Goal: Information Seeking & Learning: Check status

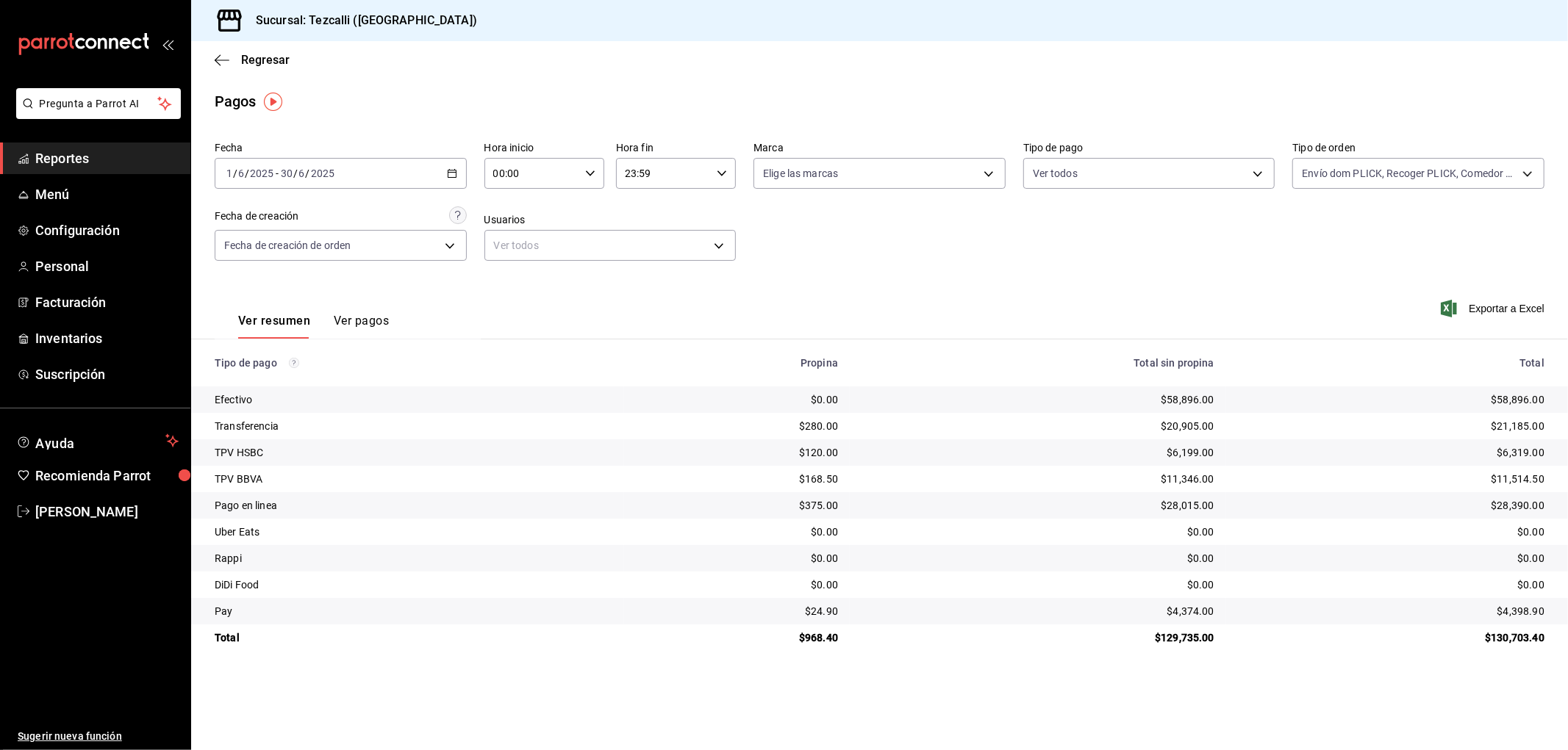
click at [133, 163] on span "Reportes" at bounding box center [107, 158] width 144 height 20
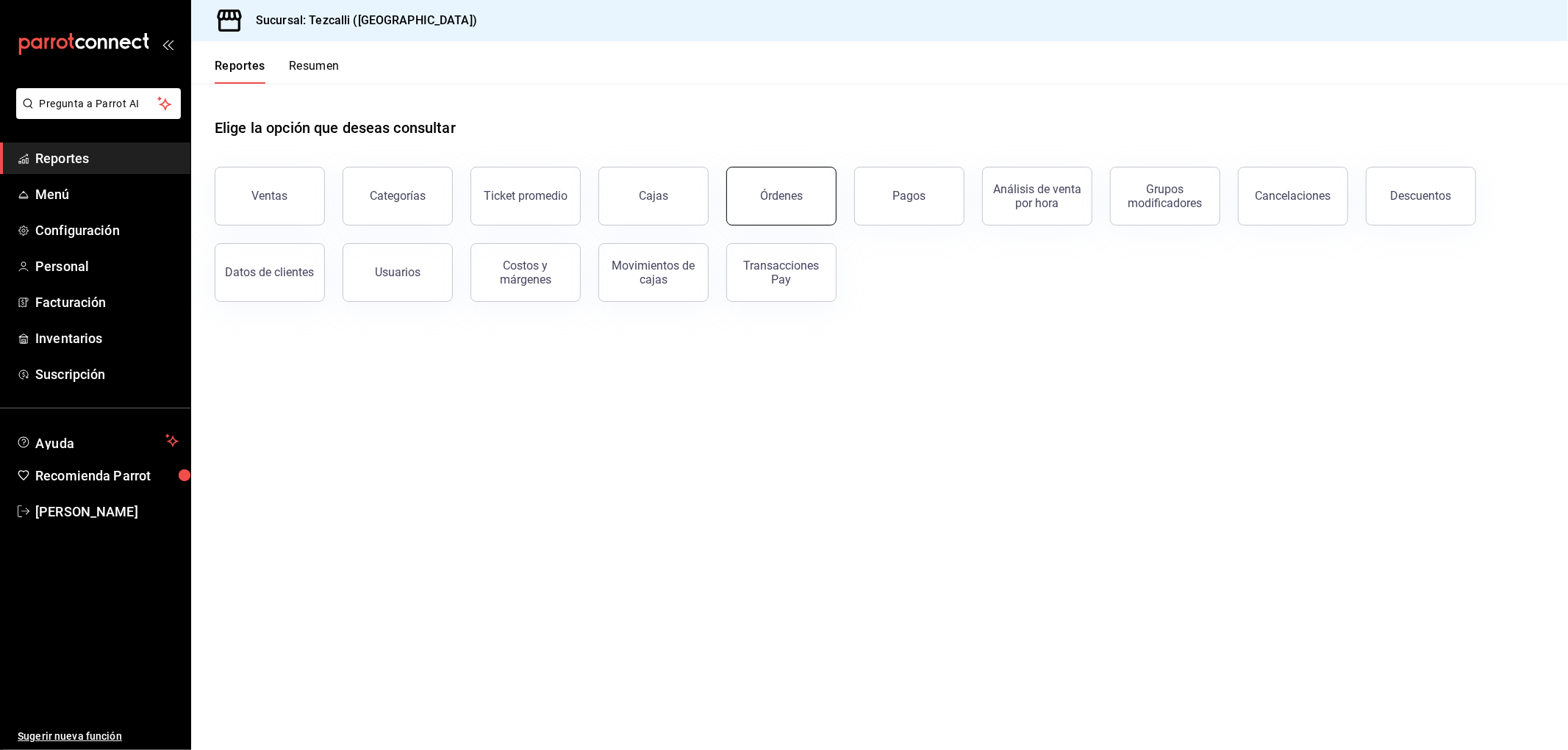
click at [784, 200] on div "Órdenes" at bounding box center [781, 195] width 43 height 14
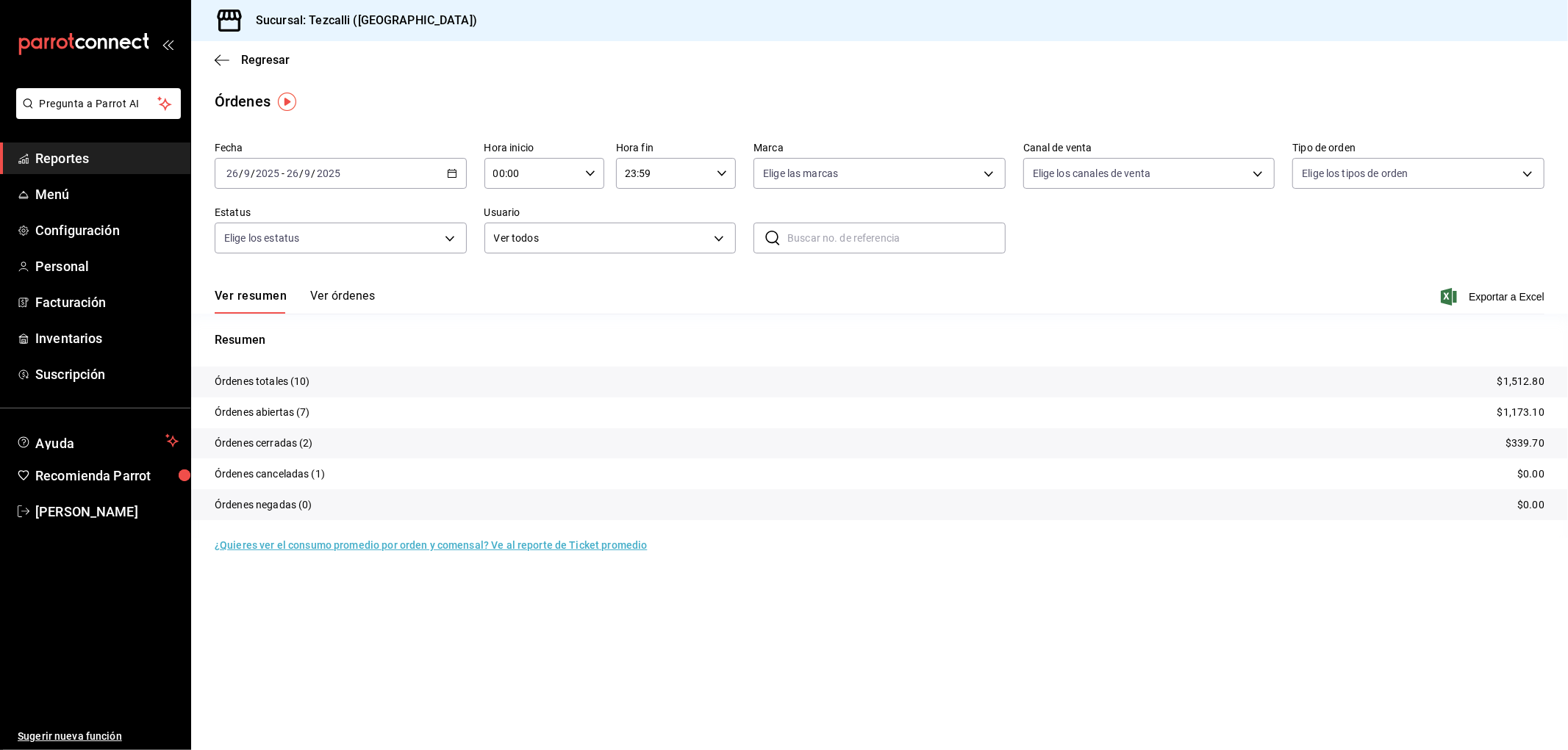
click at [347, 321] on div "Resumen Órdenes totales (10) $1,512.80 Órdenes abiertas (7) $1,173.10 Órdenes c…" at bounding box center [879, 426] width 1377 height 224
click at [353, 300] on button "Ver órdenes" at bounding box center [342, 301] width 64 height 25
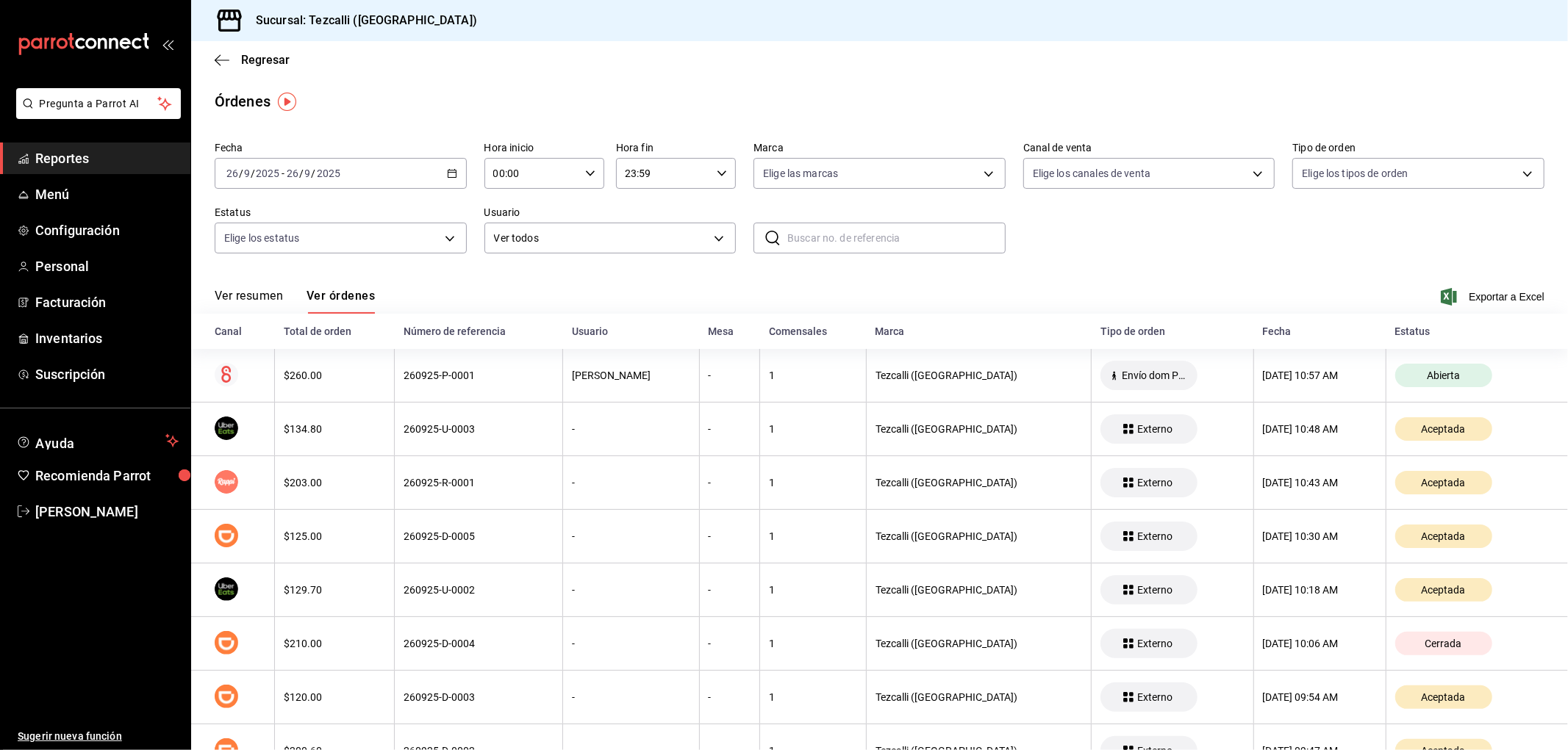
click at [281, 302] on button "Ver resumen" at bounding box center [249, 301] width 68 height 25
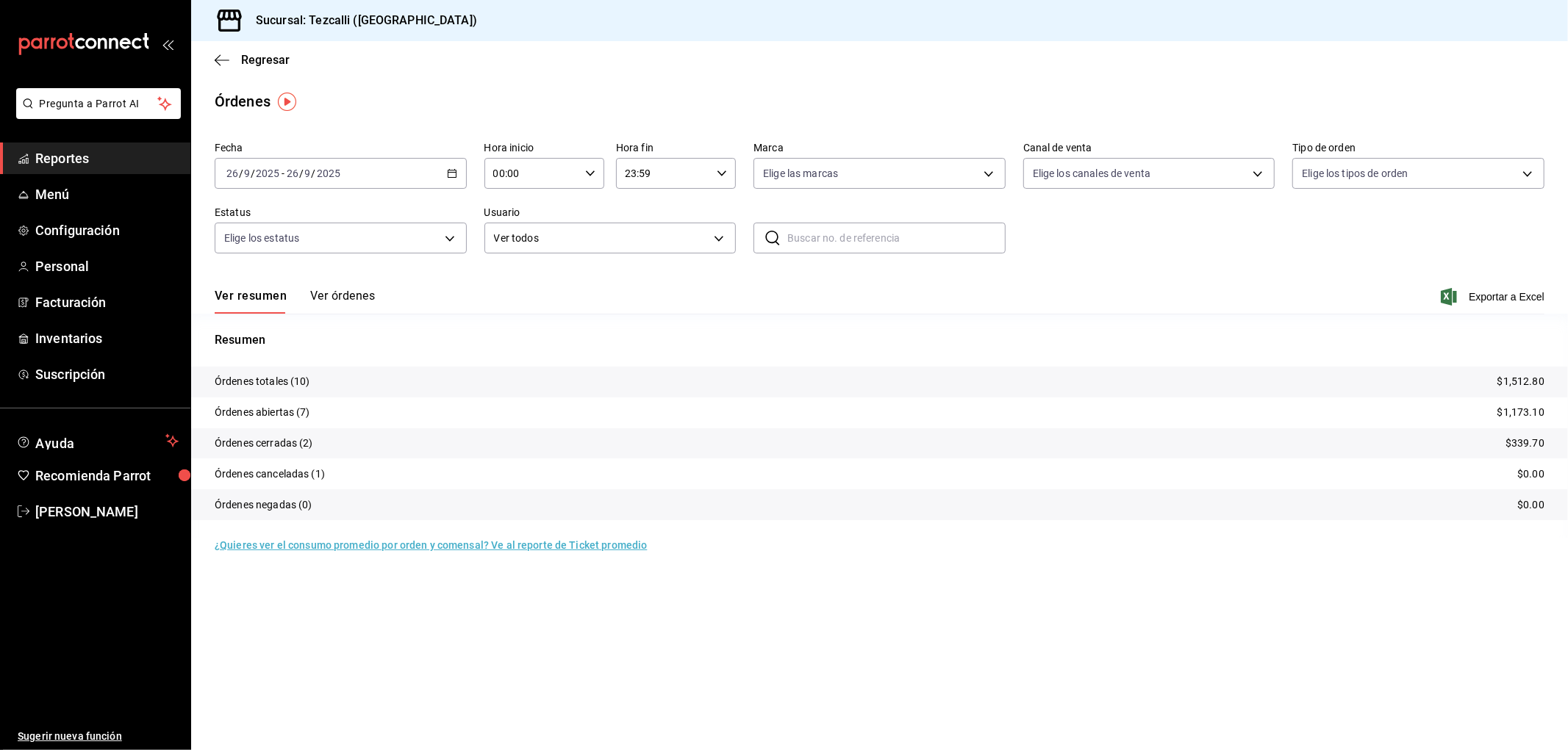
click at [358, 304] on button "Ver órdenes" at bounding box center [342, 301] width 64 height 25
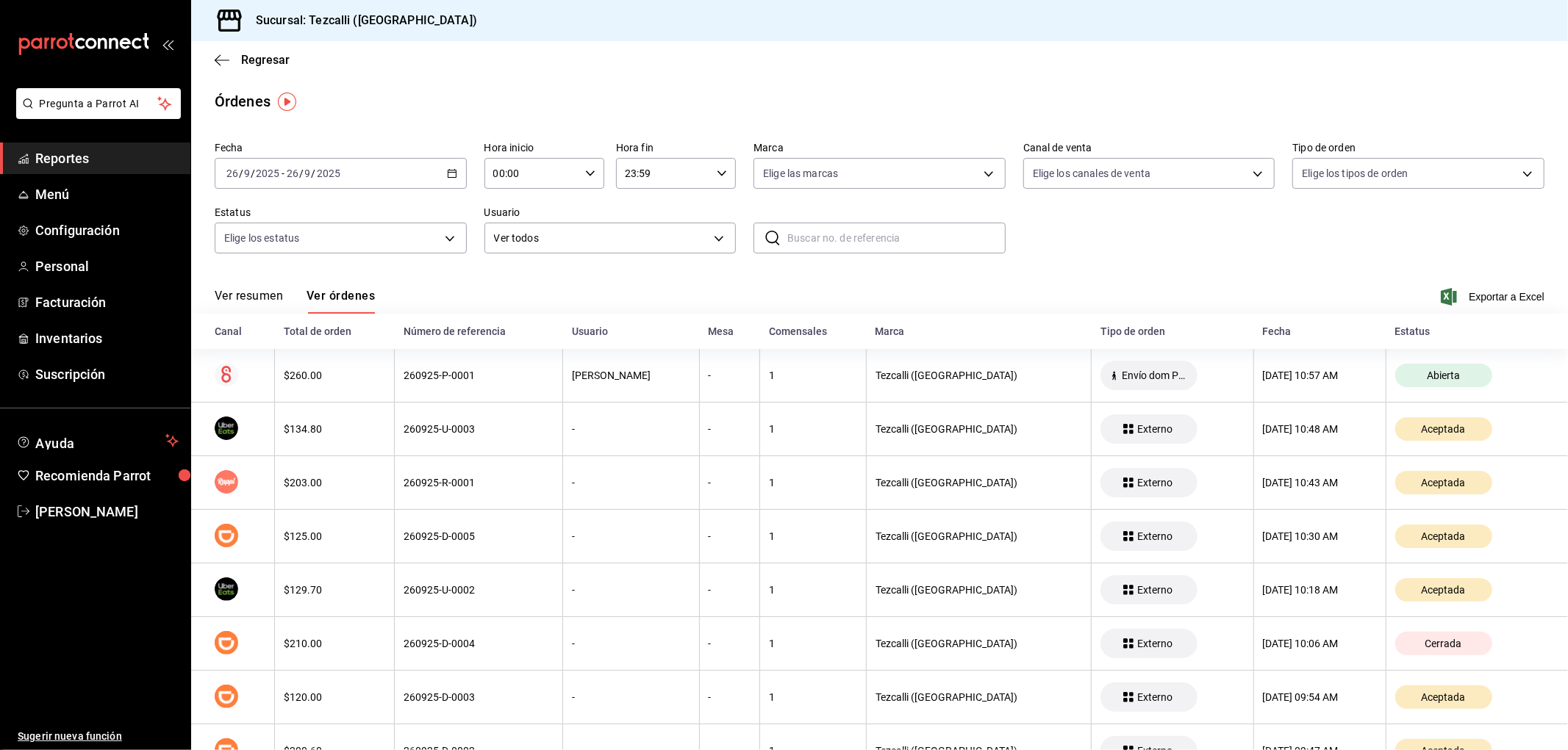
click at [247, 285] on div "Ver resumen Ver órdenes Exportar a Excel" at bounding box center [879, 292] width 1330 height 43
click at [253, 292] on button "Ver resumen" at bounding box center [249, 301] width 68 height 25
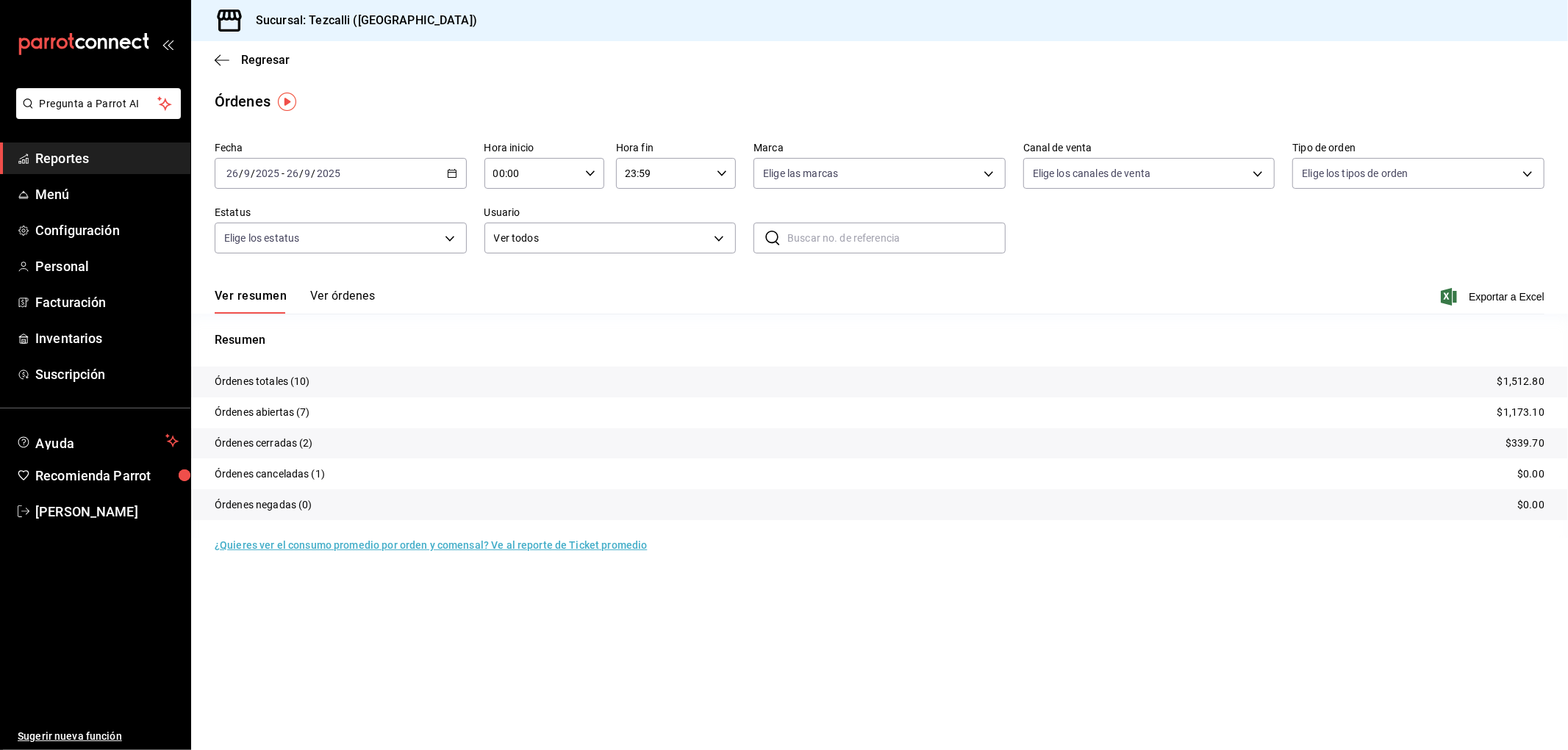
click at [347, 289] on button "Ver órdenes" at bounding box center [342, 301] width 64 height 25
